Goal: Check status: Check status

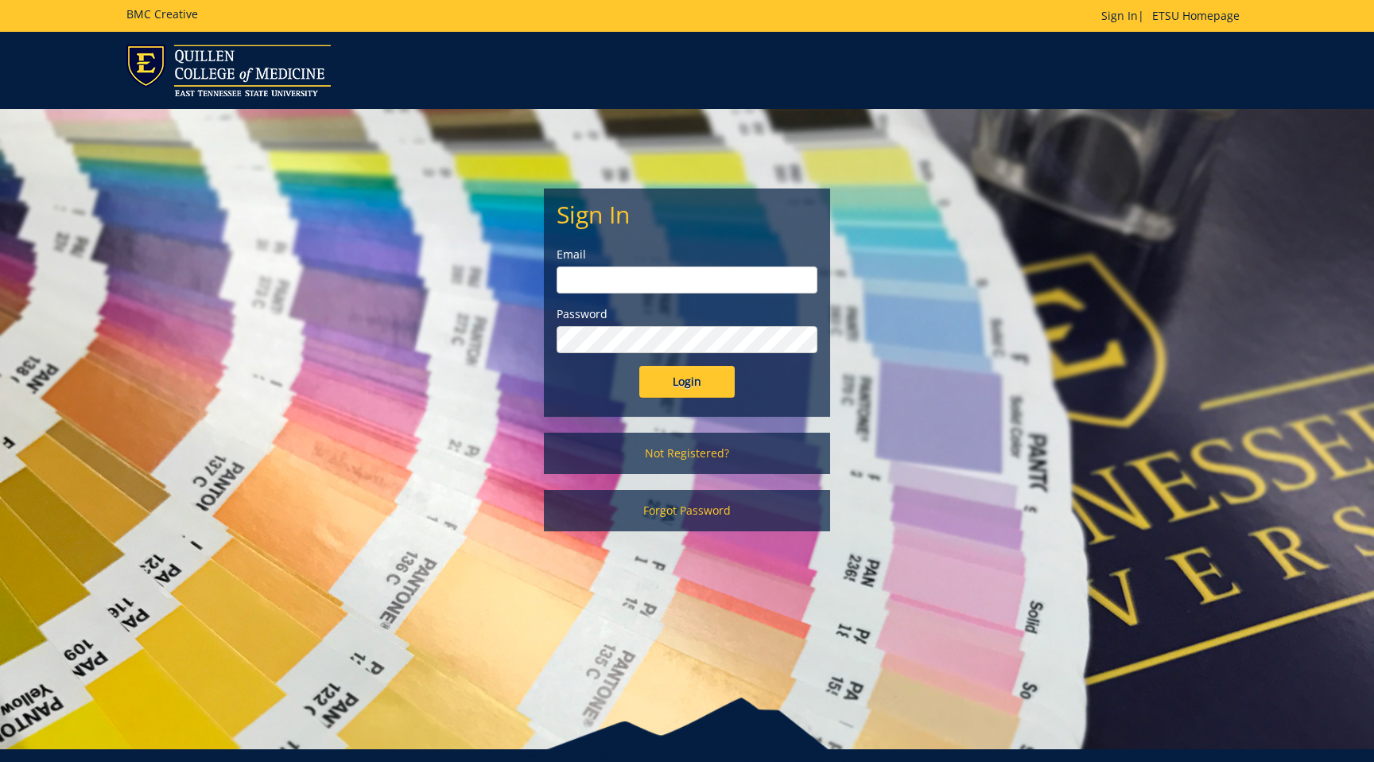
click at [637, 274] on input "email" at bounding box center [687, 279] width 261 height 27
type input "[EMAIL_ADDRESS][DOMAIN_NAME]"
click at [696, 377] on input "Login" at bounding box center [686, 382] width 95 height 32
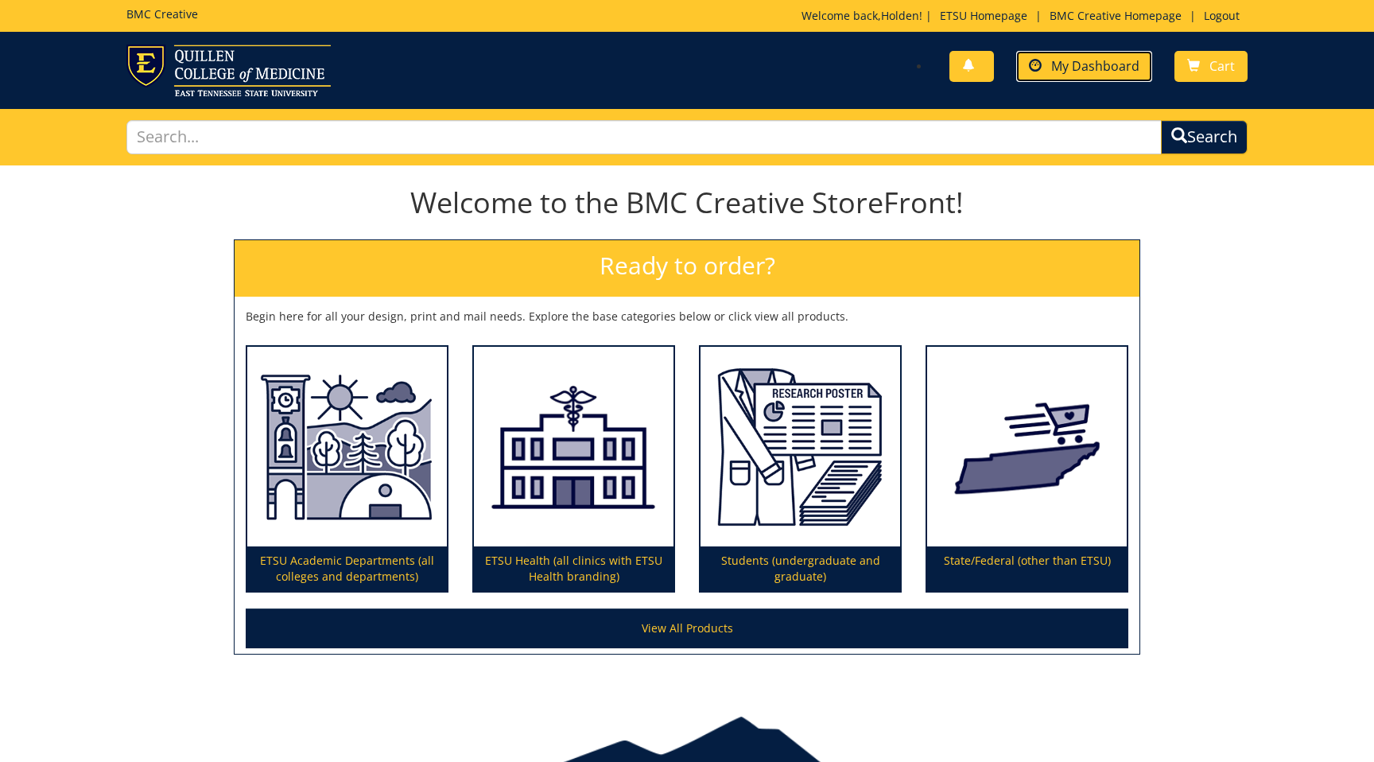
click at [1119, 64] on span "My Dashboard" at bounding box center [1095, 65] width 88 height 17
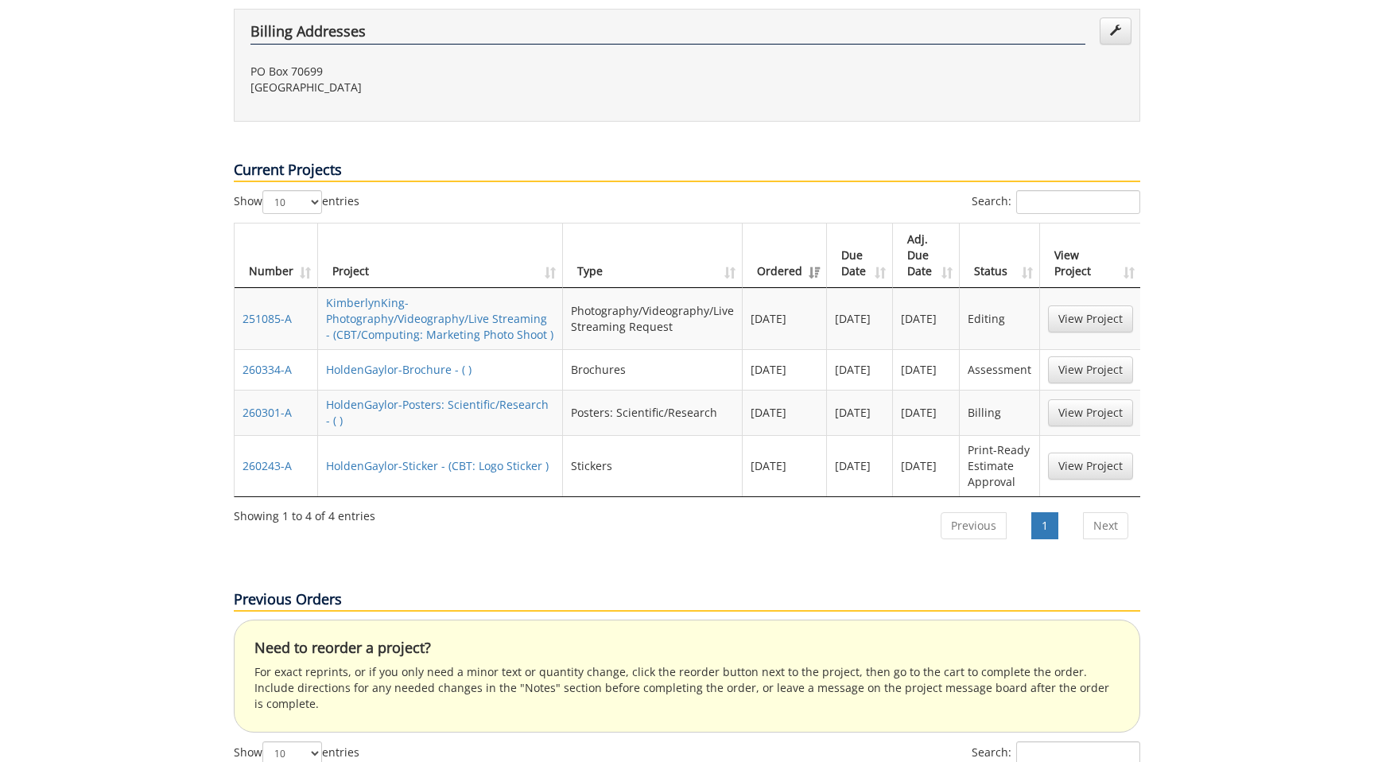
scroll to position [568, 0]
click at [1078, 355] on link "View Project" at bounding box center [1090, 368] width 85 height 27
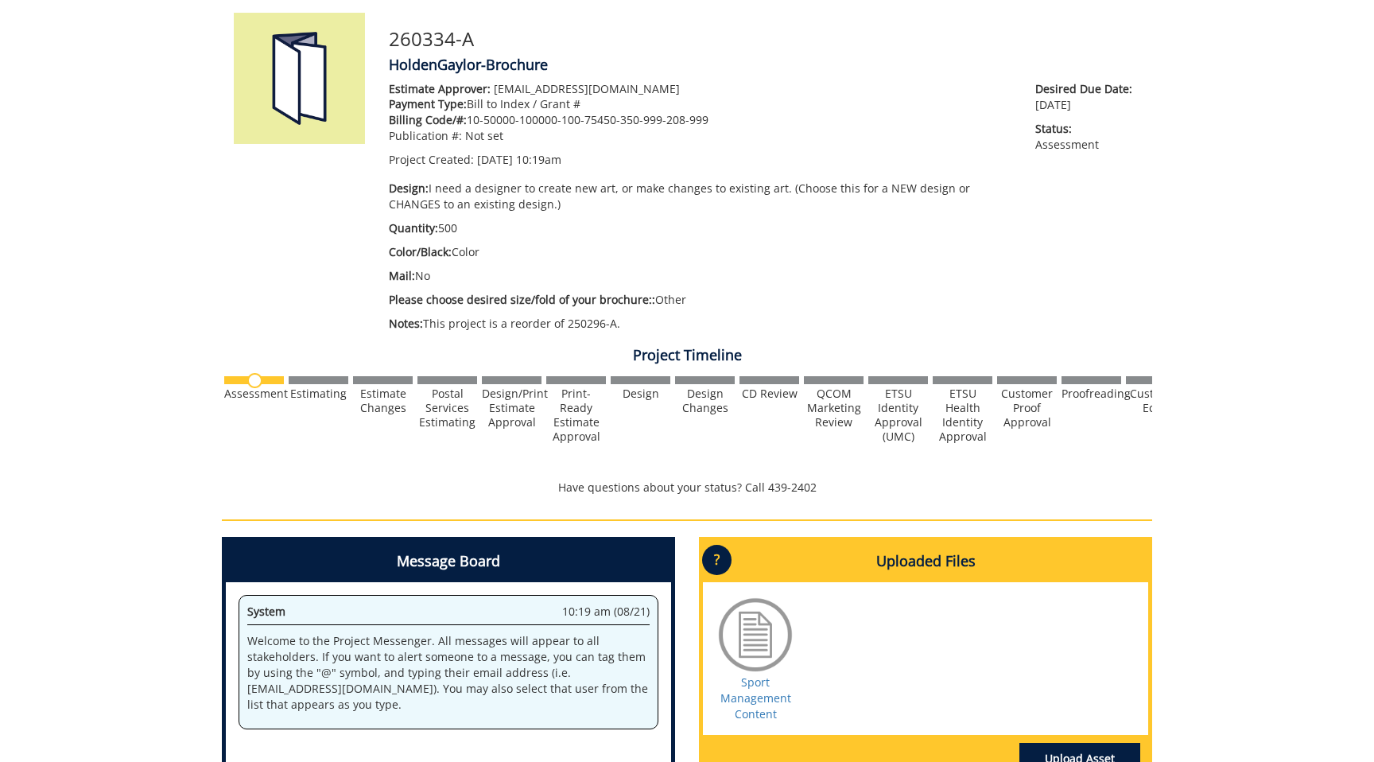
scroll to position [512, 0]
